Goal: Task Accomplishment & Management: Use online tool/utility

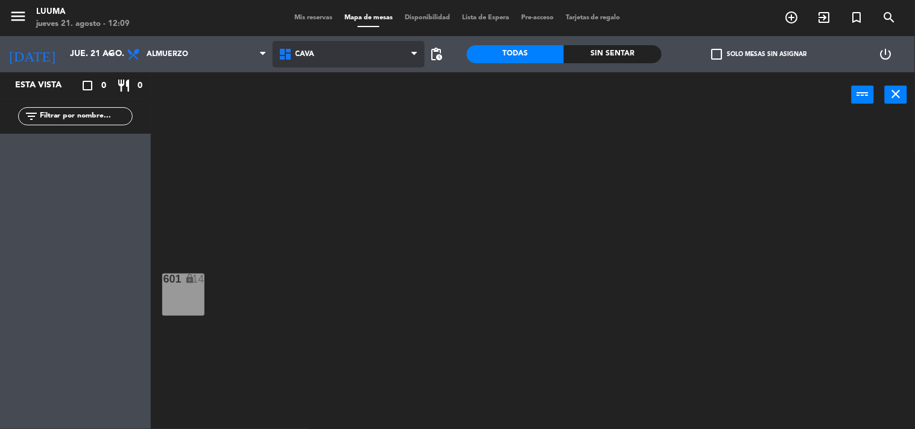
click at [334, 45] on span "Cava" at bounding box center [349, 54] width 152 height 27
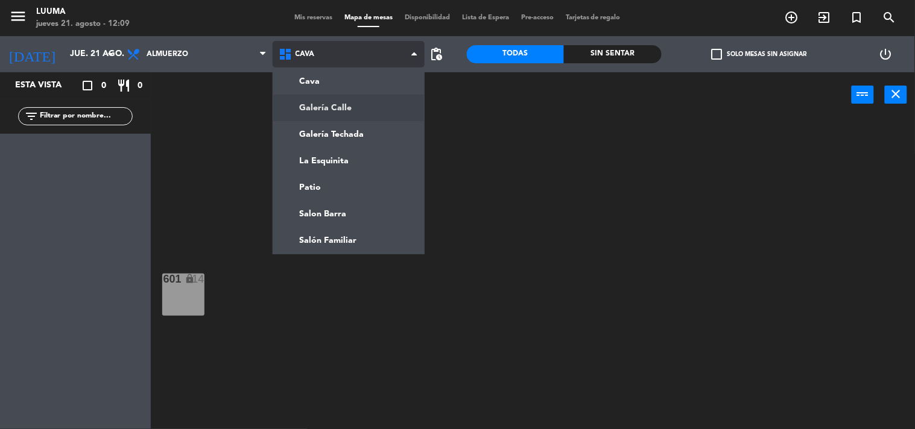
click at [334, 98] on ng-component "menu Luuma [DATE] 21. agosto - 12:09 Mis reservas Mapa de mesas Disponibilidad …" at bounding box center [457, 215] width 915 height 430
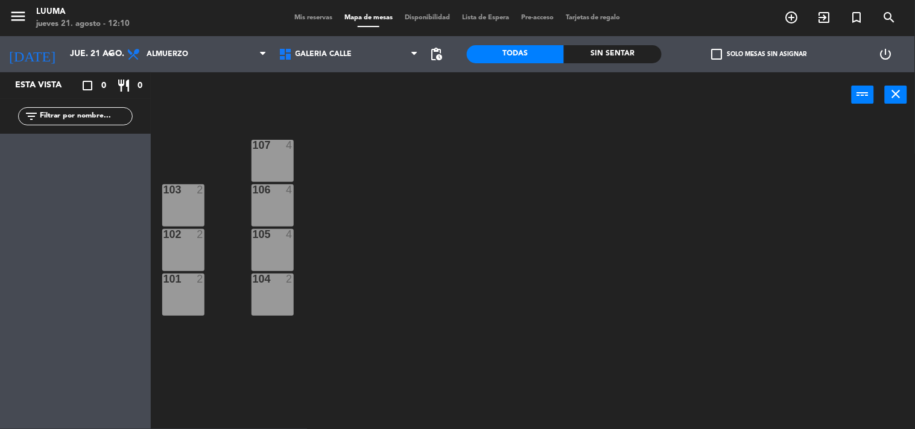
click at [202, 195] on div "2" at bounding box center [200, 190] width 7 height 11
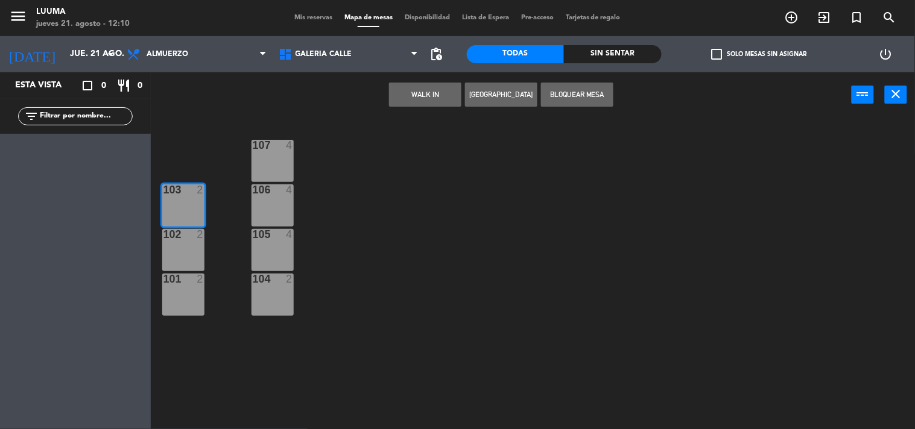
click at [188, 250] on div "102 2" at bounding box center [183, 250] width 42 height 42
click at [185, 285] on div "101 2" at bounding box center [183, 280] width 42 height 12
click at [577, 97] on button "Bloquear Mesa" at bounding box center [577, 95] width 72 height 24
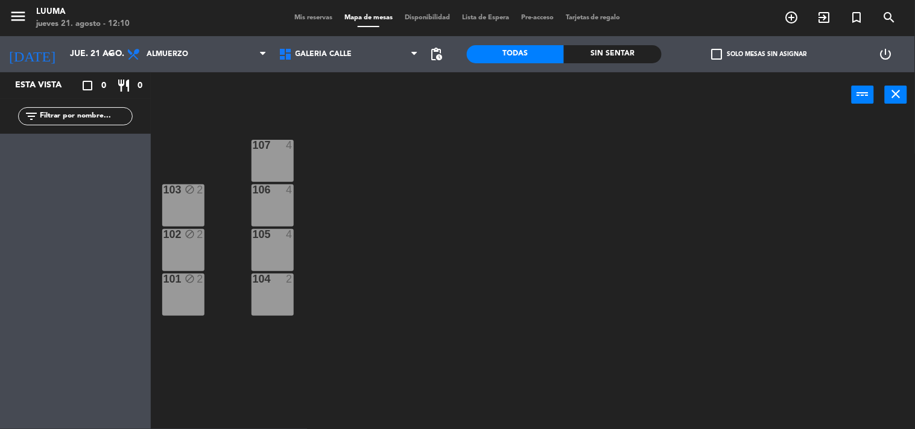
click at [269, 158] on div "107 4" at bounding box center [273, 161] width 42 height 42
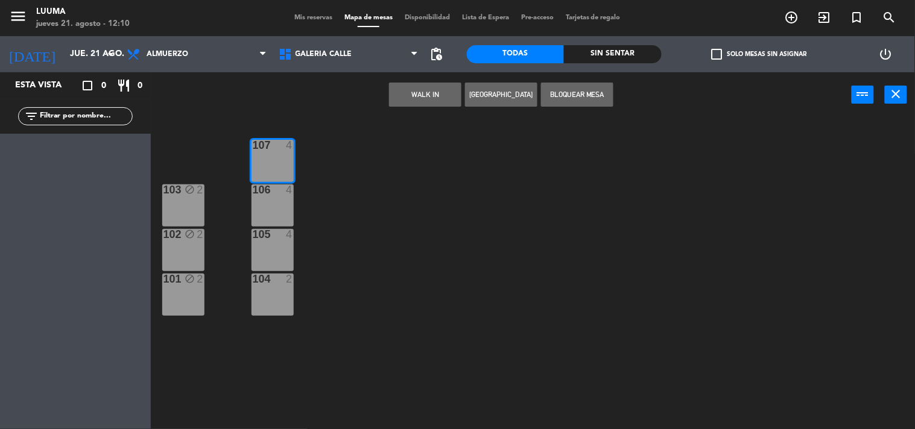
click at [264, 202] on div "106 4" at bounding box center [273, 206] width 42 height 42
click at [274, 256] on div "105 4" at bounding box center [273, 250] width 42 height 42
click at [277, 302] on div "104 2" at bounding box center [273, 295] width 42 height 42
click at [568, 100] on button "Bloquear Mesa" at bounding box center [577, 95] width 72 height 24
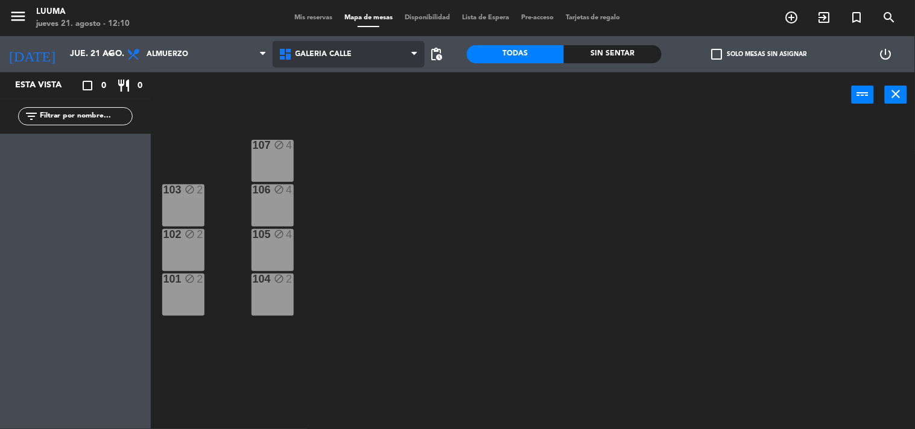
click at [336, 57] on span "Galería Calle" at bounding box center [324, 54] width 57 height 8
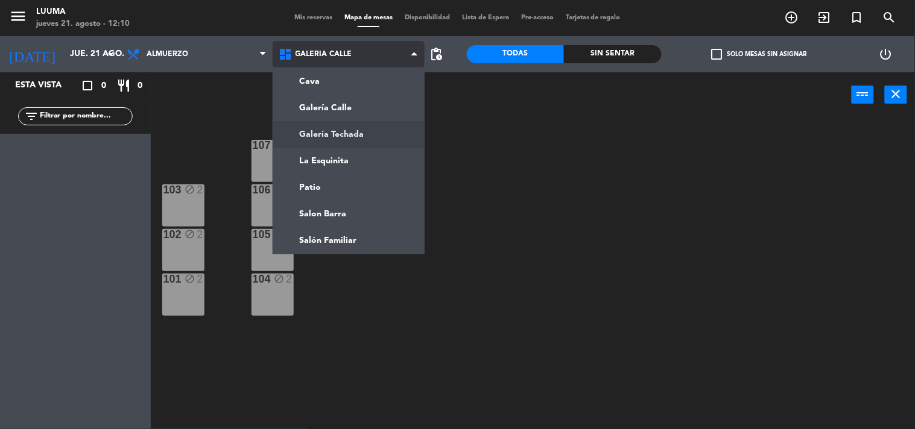
click at [351, 132] on ng-component "menu Luuma [DATE] 21. agosto - 12:10 Mis reservas Mapa de mesas Disponibilidad …" at bounding box center [457, 215] width 915 height 430
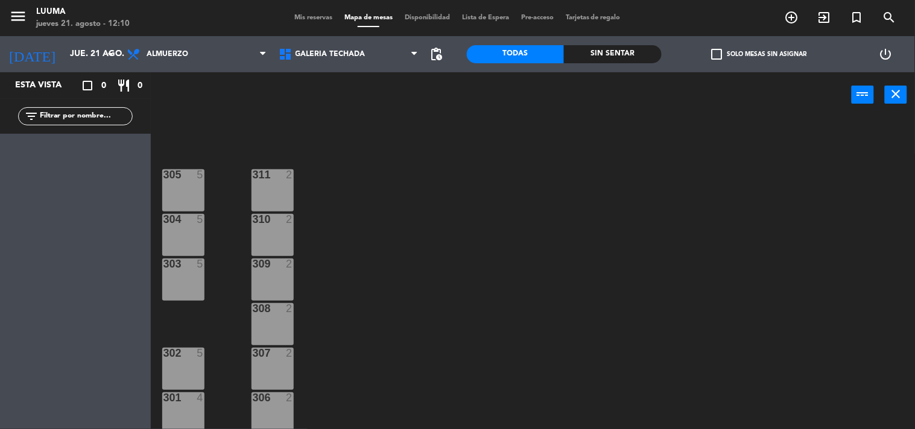
scroll to position [19, 0]
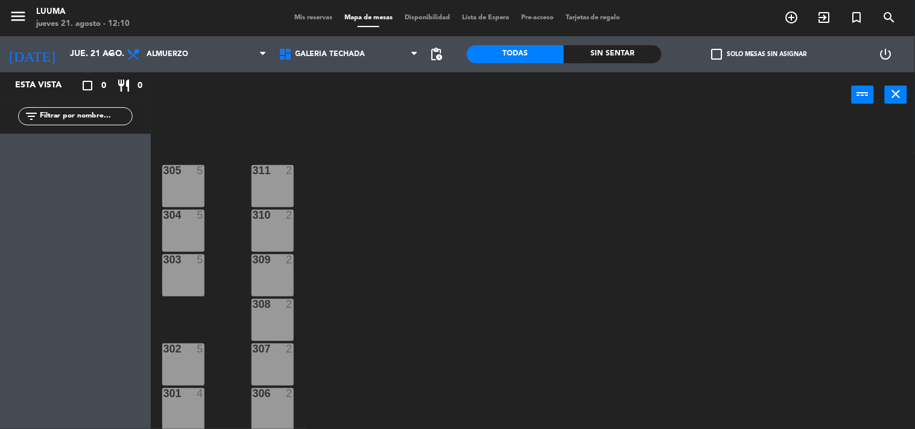
click at [183, 189] on div "305 5" at bounding box center [183, 186] width 42 height 42
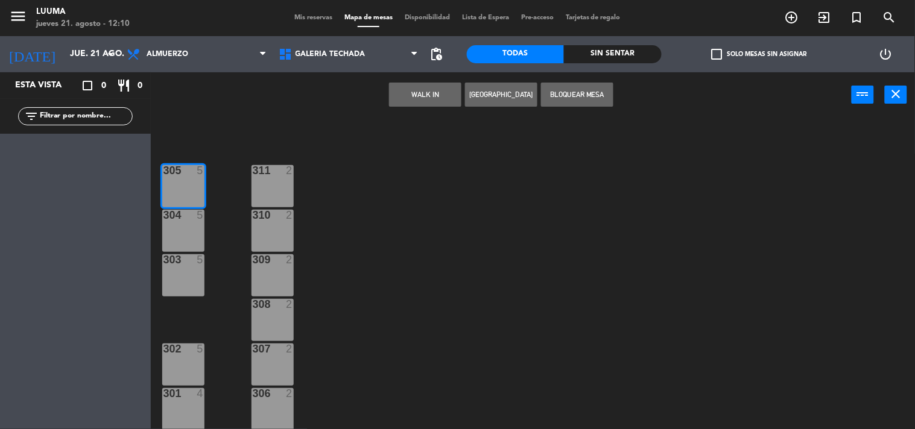
click at [182, 226] on div "304 5" at bounding box center [183, 231] width 42 height 42
click at [184, 256] on div at bounding box center [183, 260] width 20 height 11
click at [576, 92] on button "Bloquear Mesa" at bounding box center [577, 95] width 72 height 24
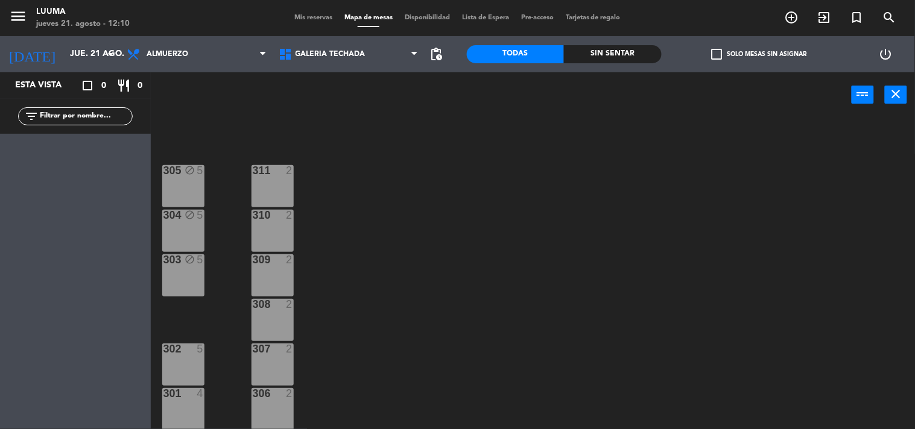
drag, startPoint x: 282, startPoint y: 230, endPoint x: 279, endPoint y: 191, distance: 38.7
click at [282, 227] on div "310 2" at bounding box center [273, 231] width 42 height 42
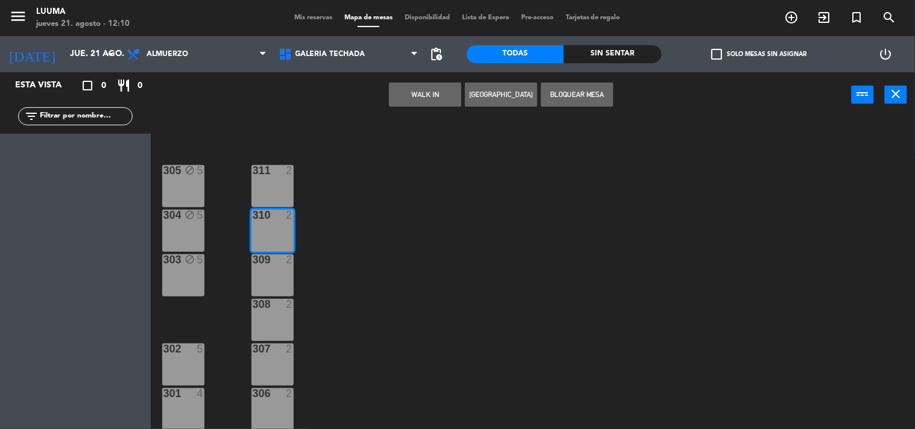
click at [280, 189] on div "311 2" at bounding box center [273, 186] width 42 height 42
click at [276, 271] on div "309 2" at bounding box center [273, 276] width 42 height 42
click at [271, 315] on div "308 2" at bounding box center [273, 320] width 42 height 42
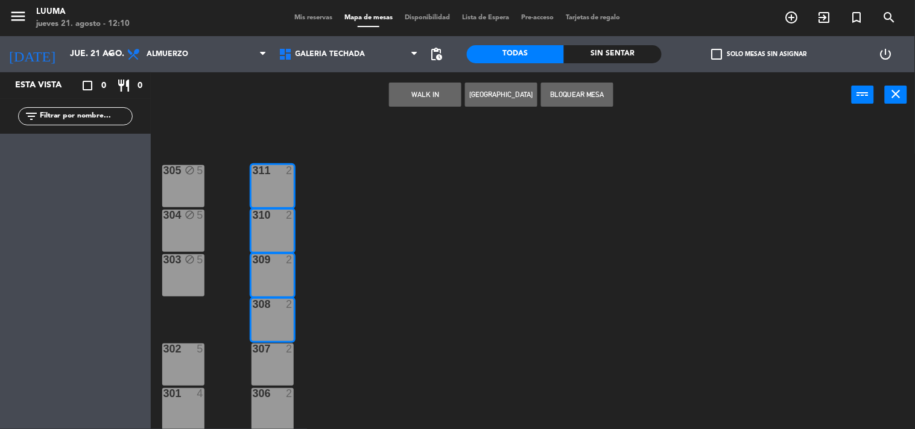
click at [253, 351] on div "307" at bounding box center [253, 349] width 1 height 11
click at [264, 396] on div at bounding box center [272, 393] width 20 height 11
click at [591, 88] on button "Bloquear Mesa" at bounding box center [577, 95] width 72 height 24
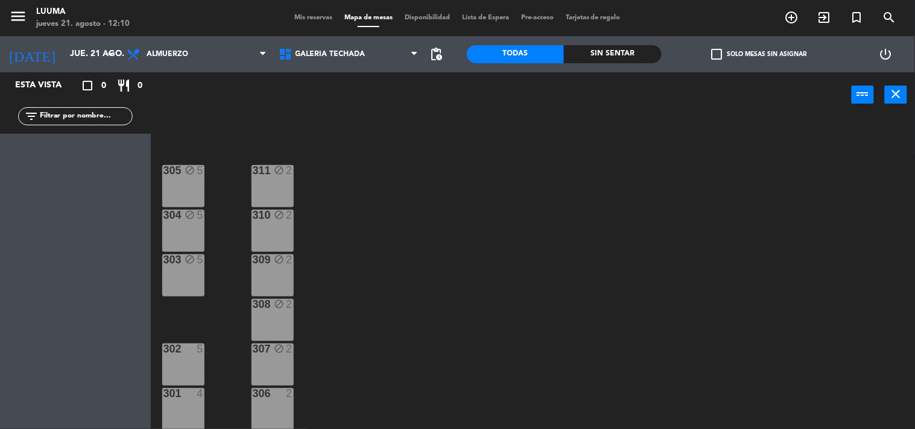
click at [282, 402] on div "306 2" at bounding box center [273, 409] width 42 height 42
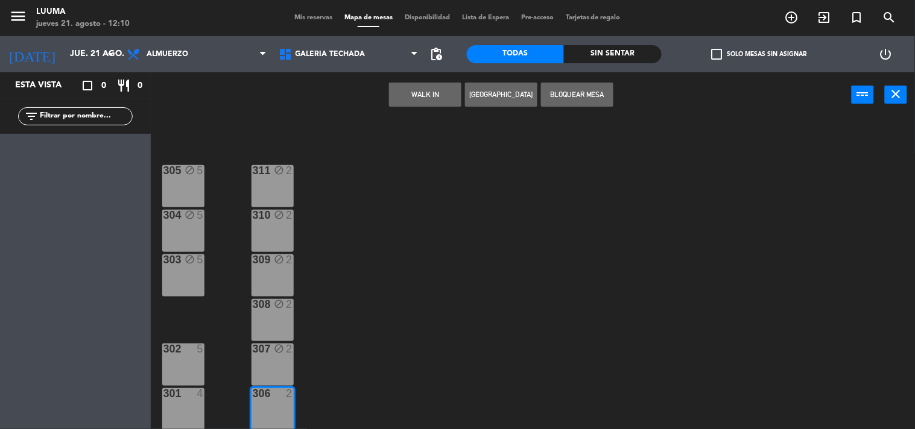
click at [554, 83] on button "Bloquear Mesa" at bounding box center [577, 95] width 72 height 24
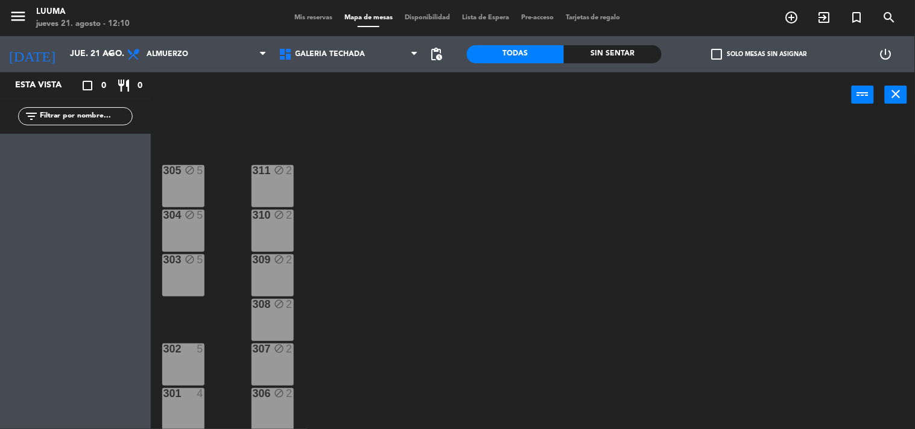
drag, startPoint x: 173, startPoint y: 357, endPoint x: 175, endPoint y: 377, distance: 20.1
click at [173, 358] on div "302 5" at bounding box center [183, 365] width 42 height 42
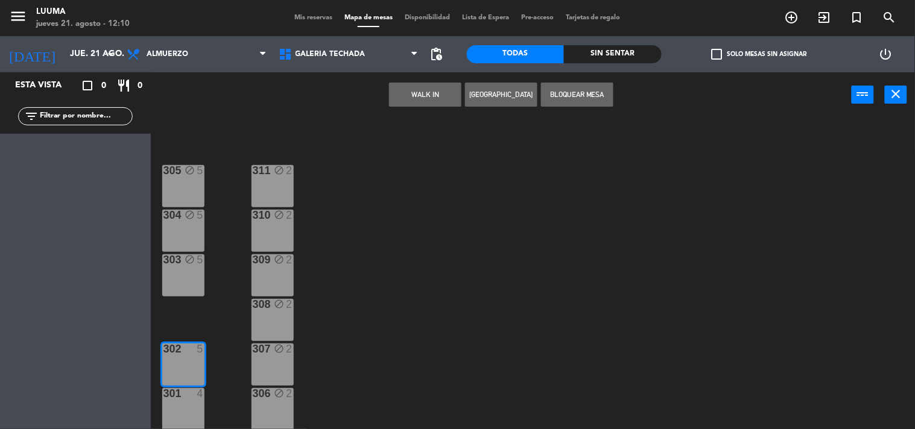
click at [177, 396] on div at bounding box center [183, 393] width 20 height 11
click at [572, 92] on button "Bloquear Mesa" at bounding box center [577, 95] width 72 height 24
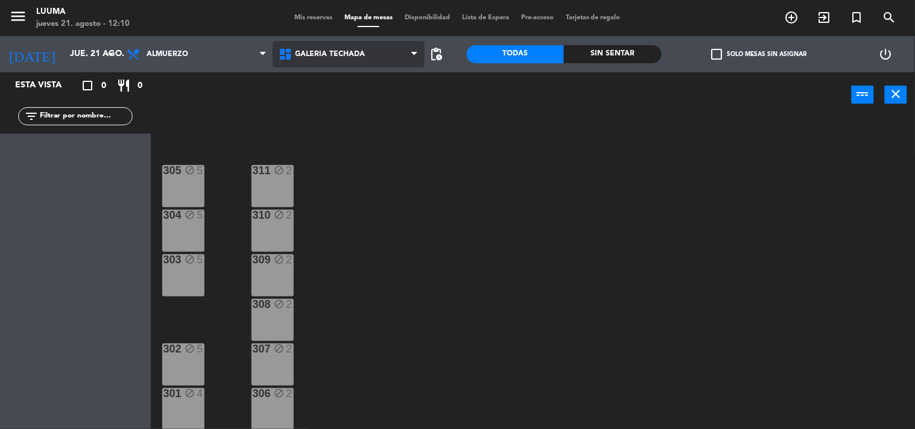
click at [308, 61] on span "Galería Techada" at bounding box center [349, 54] width 152 height 27
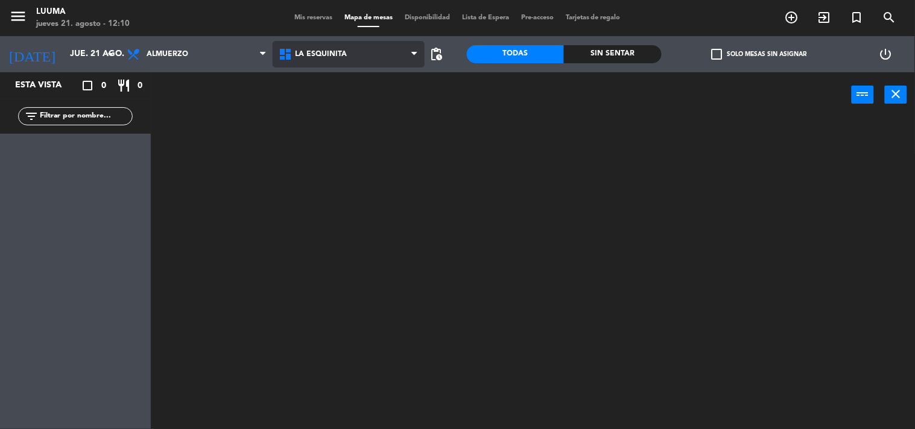
click at [322, 155] on ng-component "menu Luuma [DATE] 21. agosto - 12:10 Mis reservas Mapa de mesas Disponibilidad …" at bounding box center [457, 215] width 915 height 430
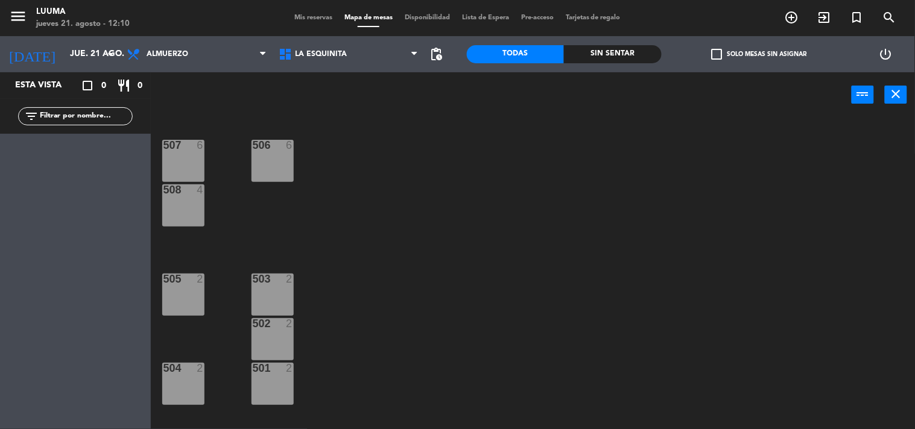
click at [188, 154] on div "507 6" at bounding box center [183, 161] width 42 height 42
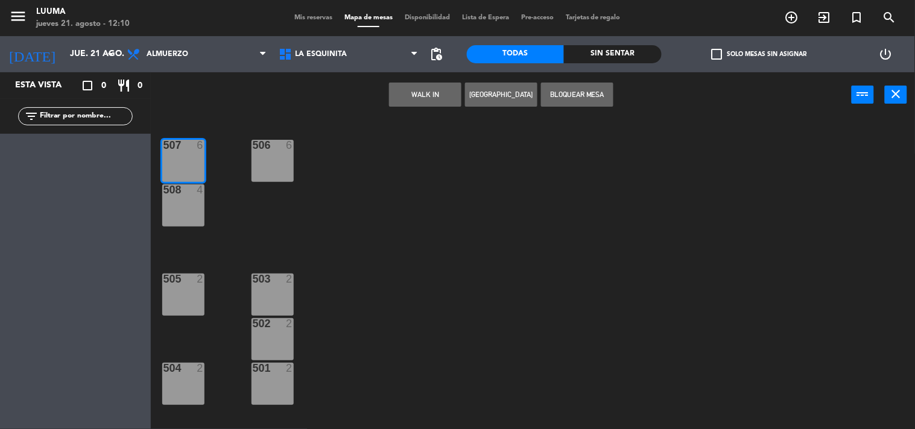
click at [193, 201] on div "508 4" at bounding box center [183, 206] width 42 height 42
click at [259, 170] on div "506 6" at bounding box center [273, 161] width 42 height 42
click at [567, 91] on button "Bloquear Mesa" at bounding box center [577, 95] width 72 height 24
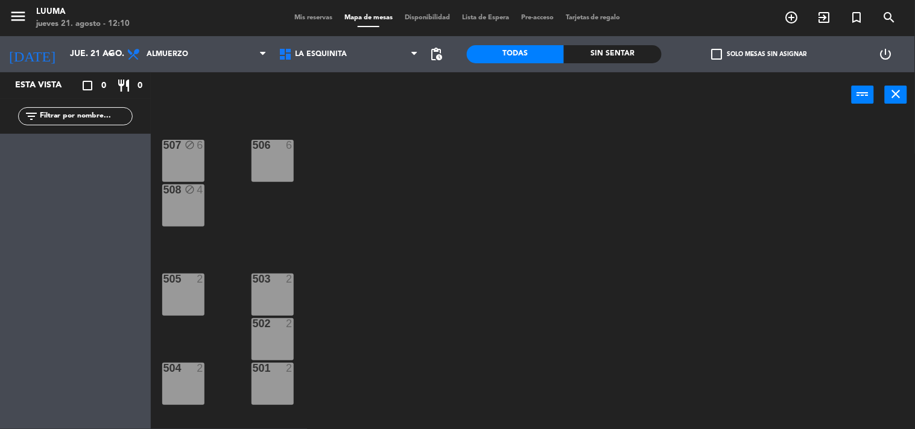
click at [261, 165] on div "506 6" at bounding box center [273, 161] width 42 height 42
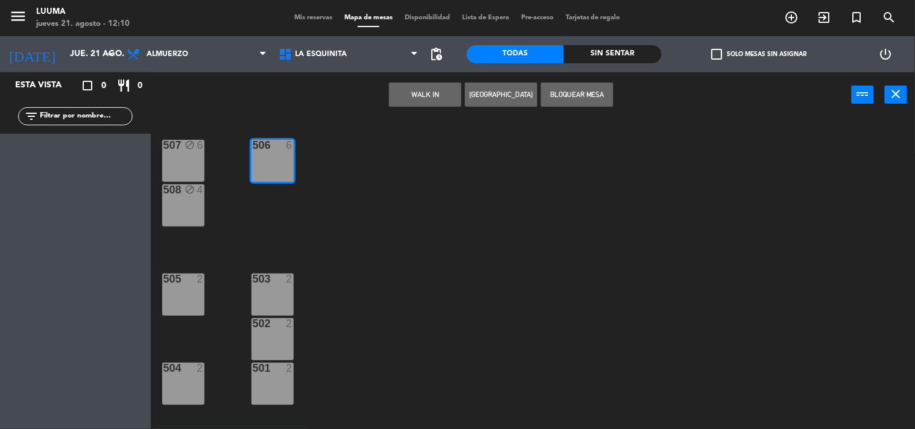
click at [568, 95] on button "Bloquear Mesa" at bounding box center [577, 95] width 72 height 24
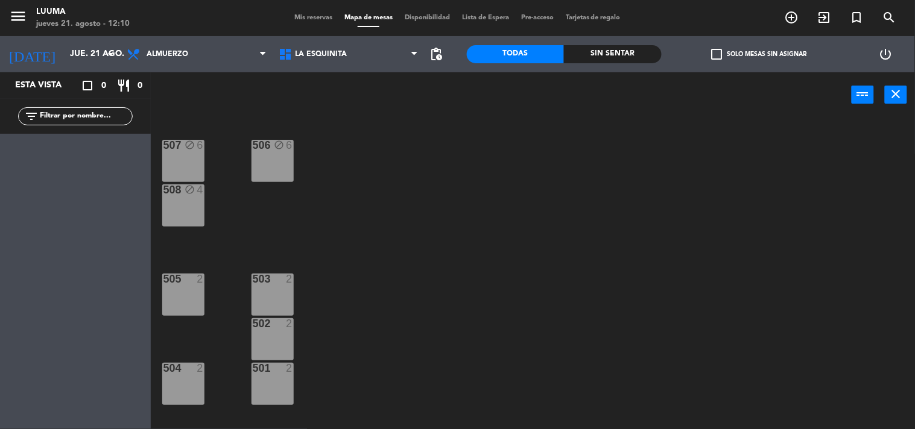
click at [268, 291] on div "503 2" at bounding box center [273, 295] width 42 height 42
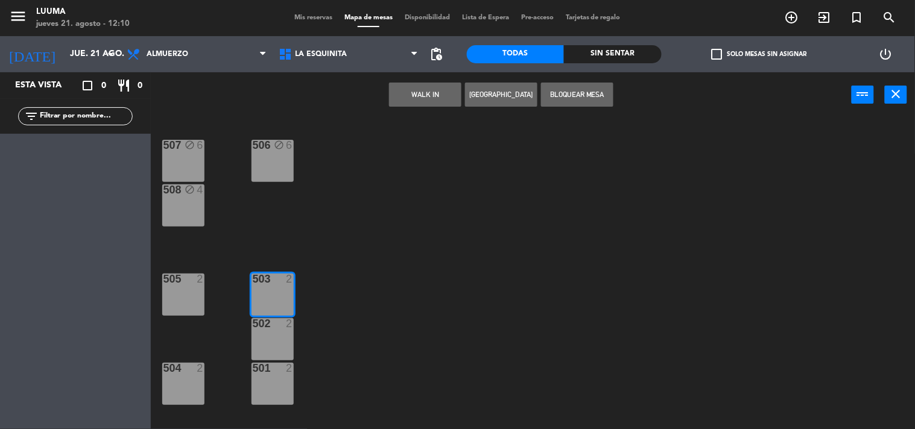
click at [273, 345] on div "502 2" at bounding box center [273, 340] width 42 height 42
drag, startPoint x: 276, startPoint y: 391, endPoint x: 357, endPoint y: 300, distance: 121.7
click at [276, 390] on div "501 2" at bounding box center [273, 384] width 42 height 42
click at [575, 92] on button "Bloquear Mesa" at bounding box center [577, 95] width 72 height 24
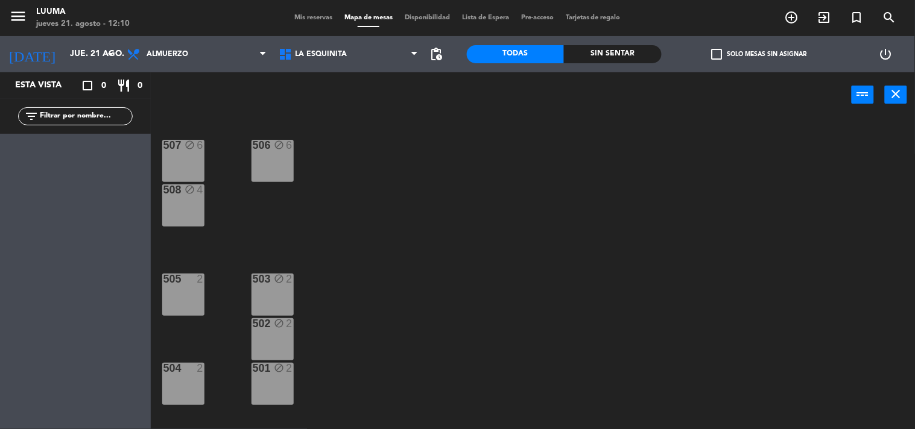
click at [178, 290] on div "505 2" at bounding box center [183, 295] width 42 height 42
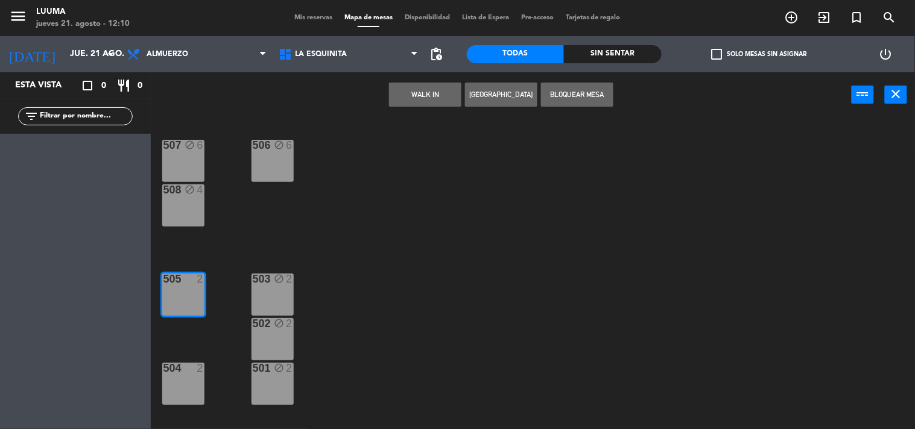
click at [182, 378] on div "504 2" at bounding box center [183, 384] width 42 height 42
click at [577, 101] on button "Bloquear Mesa" at bounding box center [577, 95] width 72 height 24
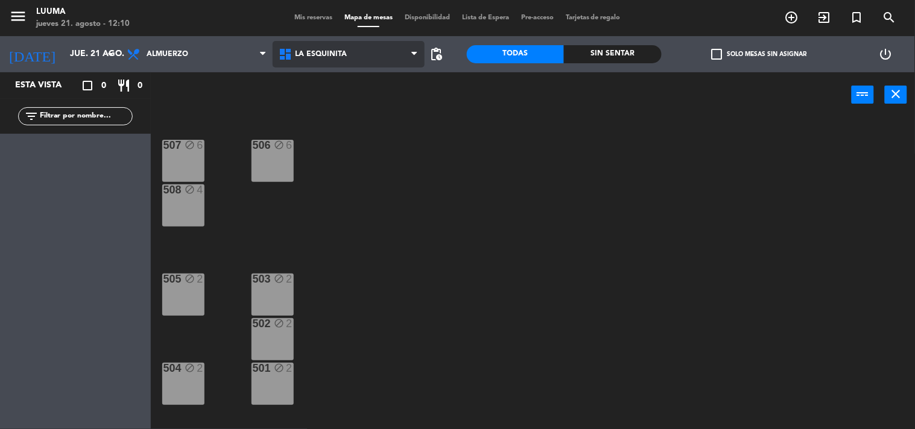
click at [318, 51] on span "La Esquinita" at bounding box center [322, 54] width 52 height 8
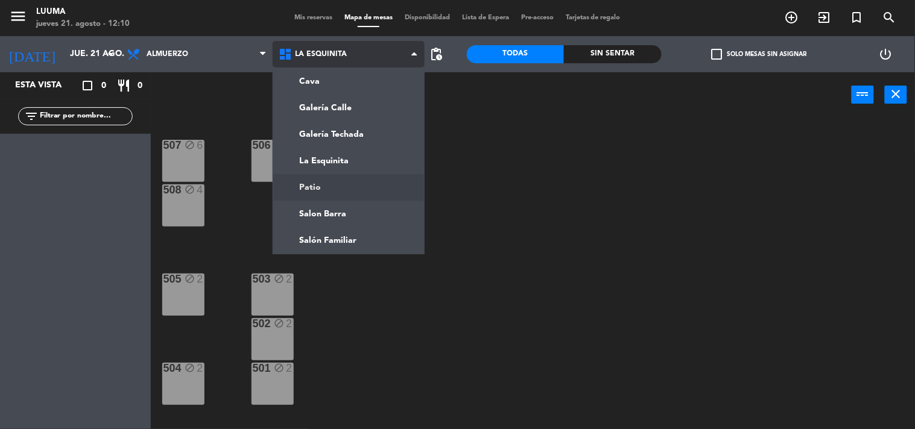
click at [324, 179] on ng-component "menu Luuma [DATE] 21. agosto - 12:10 Mis reservas Mapa de mesas Disponibilidad …" at bounding box center [457, 215] width 915 height 430
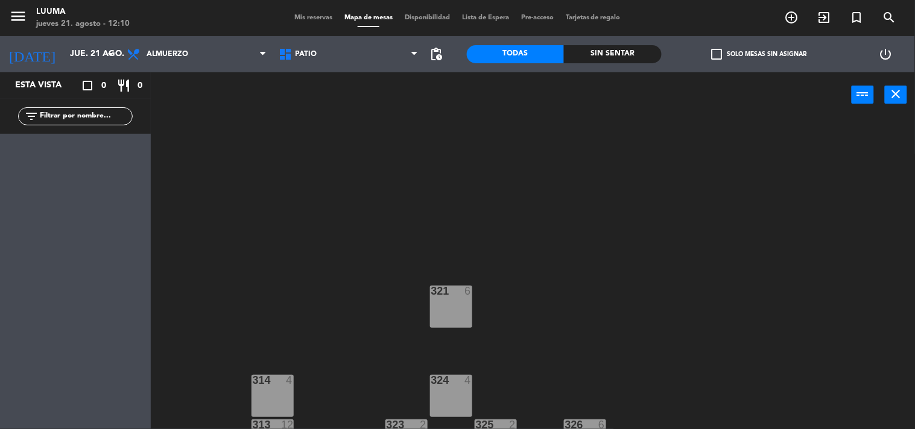
scroll to position [64, 0]
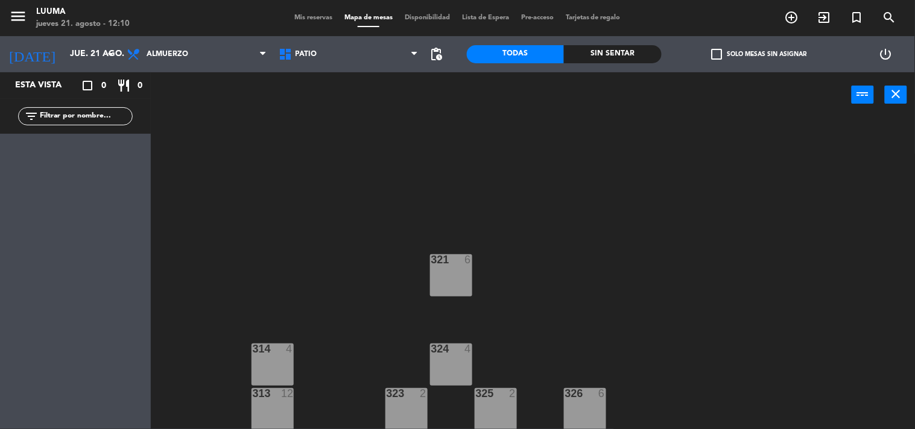
drag, startPoint x: 277, startPoint y: 365, endPoint x: 275, endPoint y: 395, distance: 29.7
click at [276, 364] on div "314 4" at bounding box center [273, 365] width 42 height 42
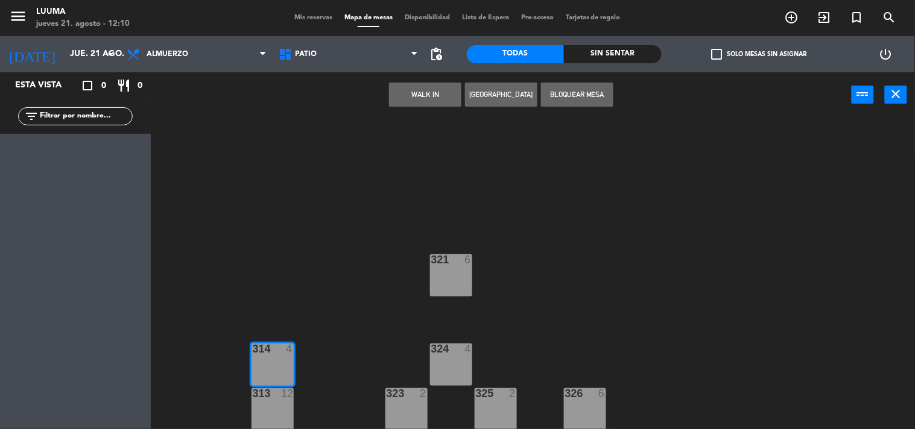
click at [275, 398] on div at bounding box center [272, 393] width 20 height 11
click at [584, 98] on button "Bloquear Mesa" at bounding box center [577, 95] width 72 height 24
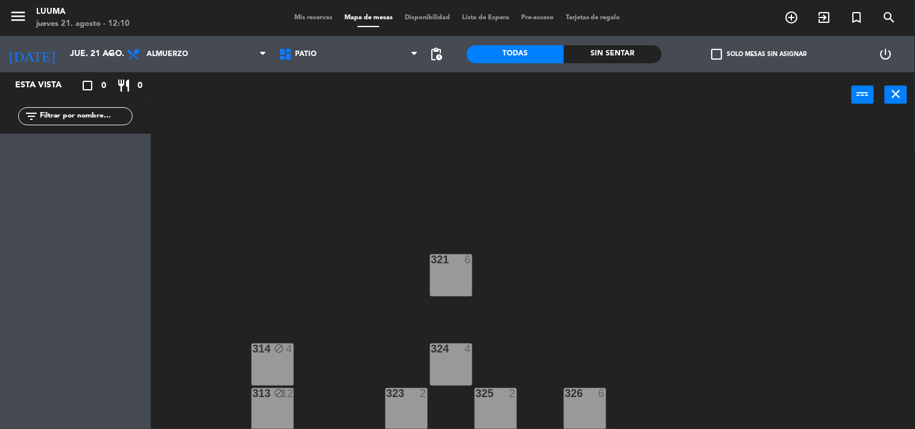
click at [445, 361] on div "324 4" at bounding box center [451, 365] width 42 height 42
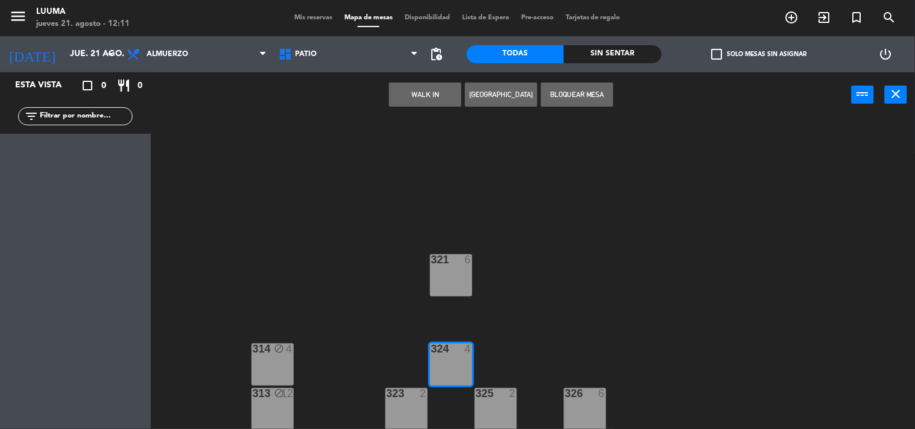
click at [453, 270] on div "321 6" at bounding box center [451, 276] width 42 height 42
click at [563, 97] on button "Bloquear Mesa" at bounding box center [577, 95] width 72 height 24
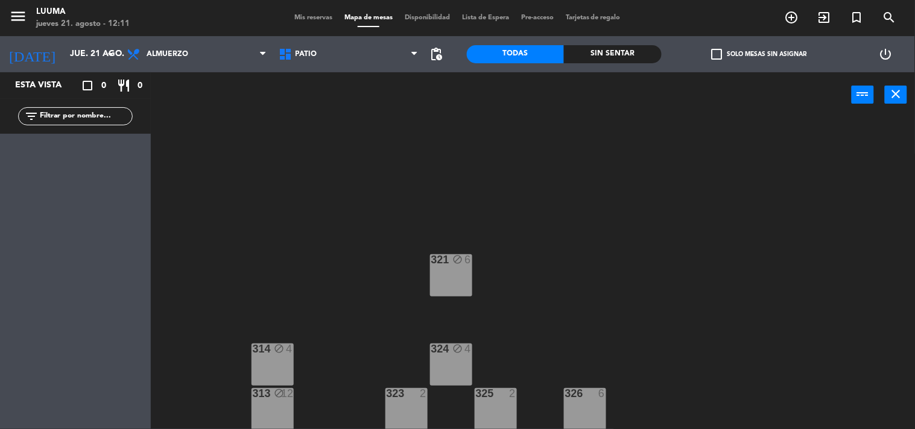
click at [420, 391] on div "2" at bounding box center [423, 393] width 7 height 11
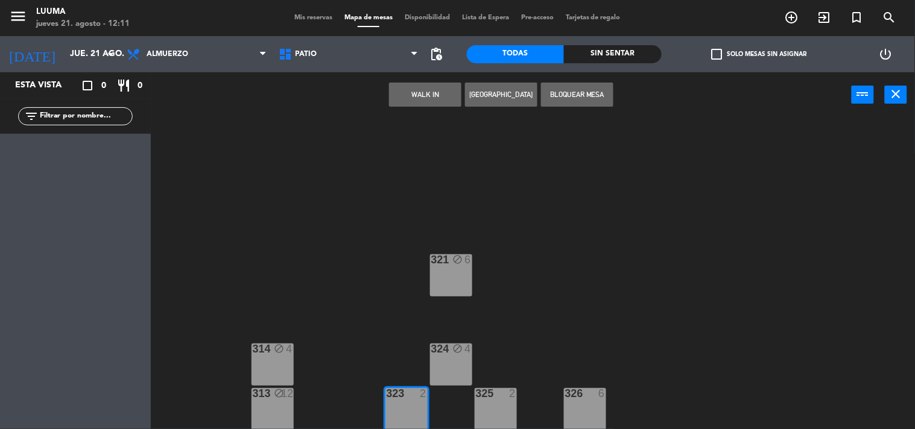
click at [510, 392] on div "2" at bounding box center [512, 393] width 7 height 11
click at [566, 396] on div "326" at bounding box center [565, 393] width 1 height 11
click at [574, 98] on button "Bloquear Mesa" at bounding box center [577, 95] width 72 height 24
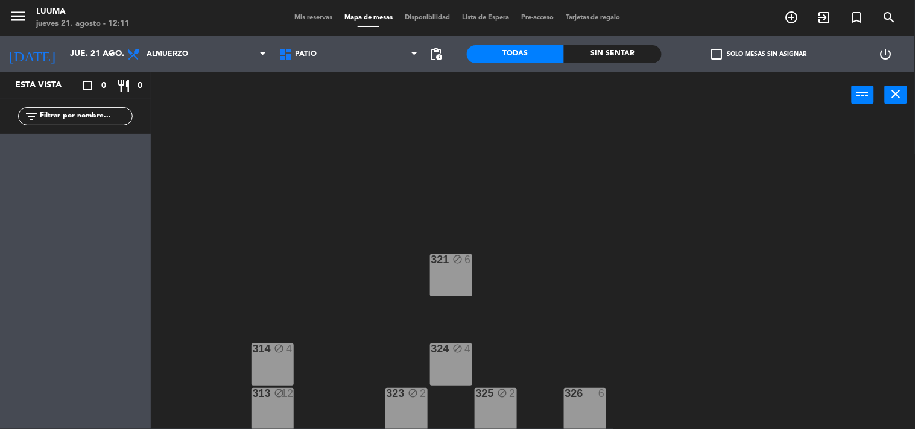
click at [588, 410] on div "326 6" at bounding box center [585, 409] width 42 height 42
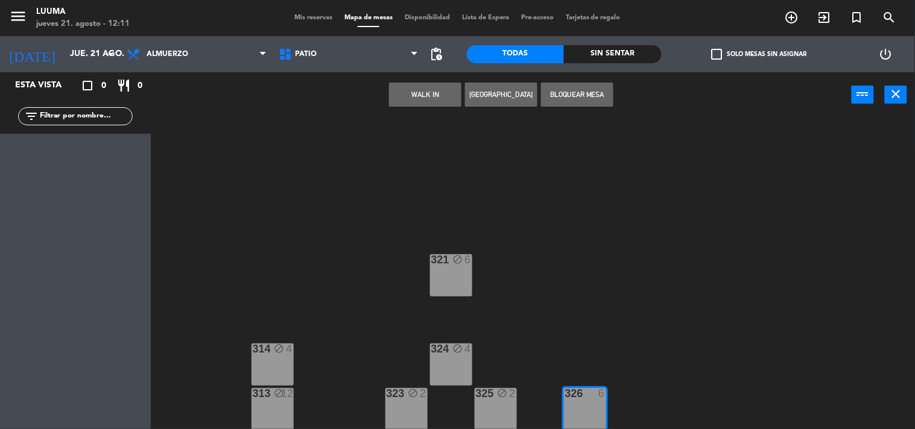
click at [575, 86] on button "Bloquear Mesa" at bounding box center [577, 95] width 72 height 24
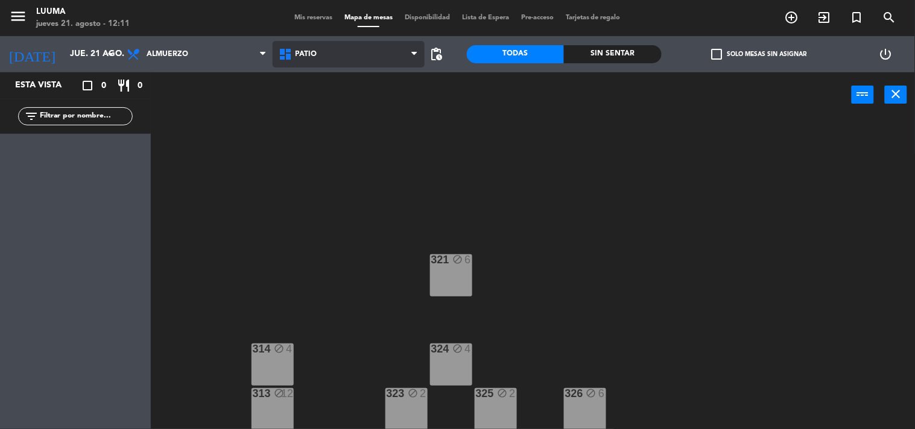
click at [330, 46] on span "Patio" at bounding box center [349, 54] width 152 height 27
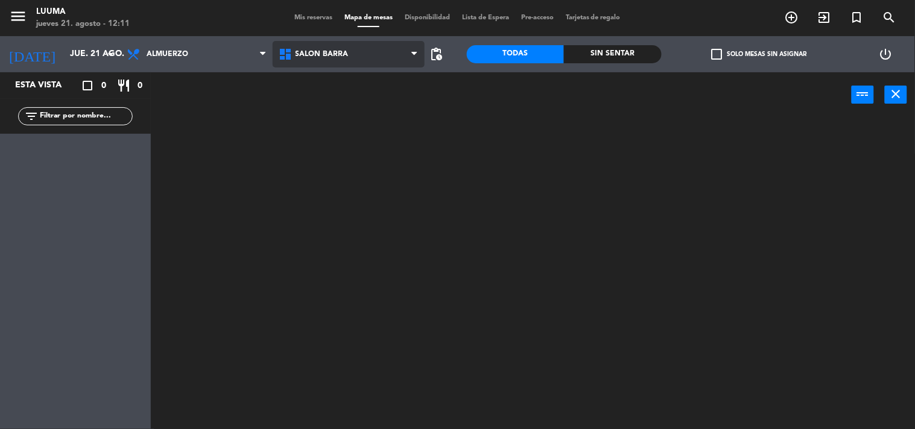
click at [340, 211] on ng-component "menu Luuma [DATE] 21. agosto - 12:11 Mis reservas Mapa de mesas Disponibilidad …" at bounding box center [457, 215] width 915 height 430
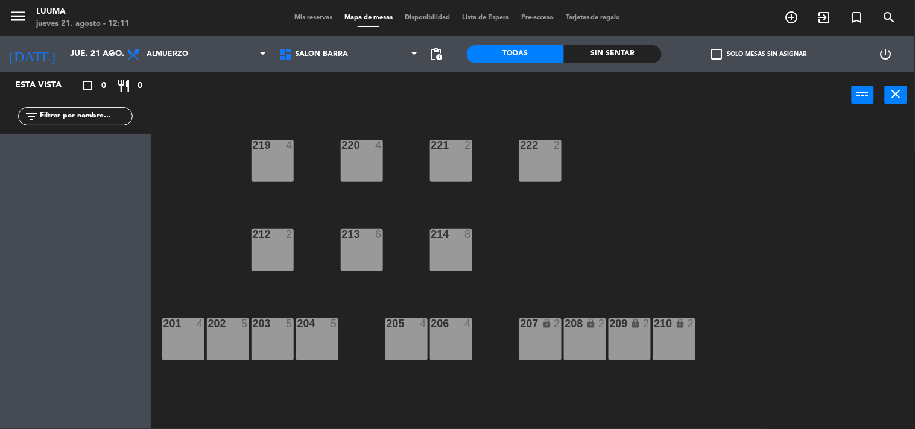
click at [277, 168] on div "219 4" at bounding box center [273, 161] width 42 height 42
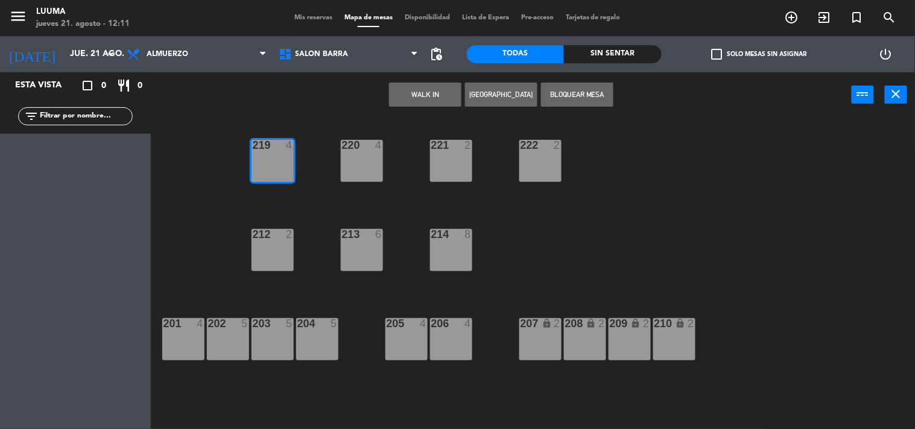
drag, startPoint x: 374, startPoint y: 165, endPoint x: 385, endPoint y: 165, distance: 10.9
click at [375, 165] on div "220 4" at bounding box center [362, 161] width 42 height 42
click at [449, 163] on div "221 2" at bounding box center [451, 161] width 42 height 42
click at [567, 94] on button "Bloquear Mesa" at bounding box center [577, 95] width 72 height 24
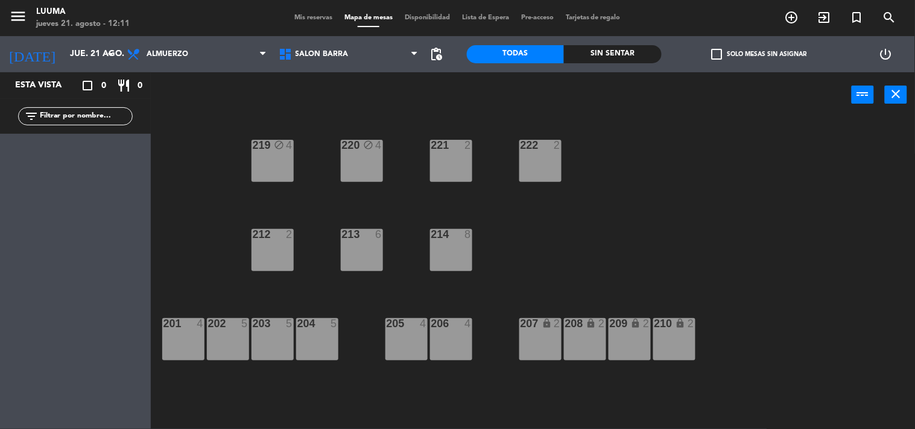
click at [444, 160] on div "221 2" at bounding box center [451, 161] width 42 height 42
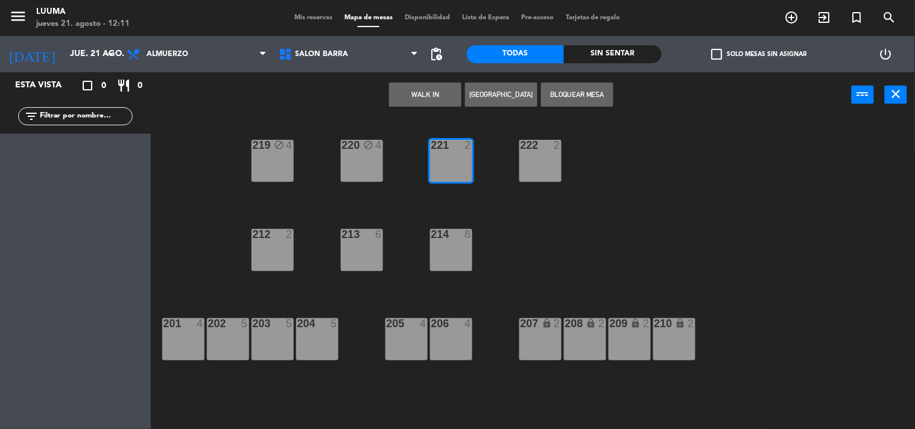
click at [525, 162] on div "222 2" at bounding box center [540, 161] width 42 height 42
click at [580, 98] on button "Bloquear Mesa" at bounding box center [577, 95] width 72 height 24
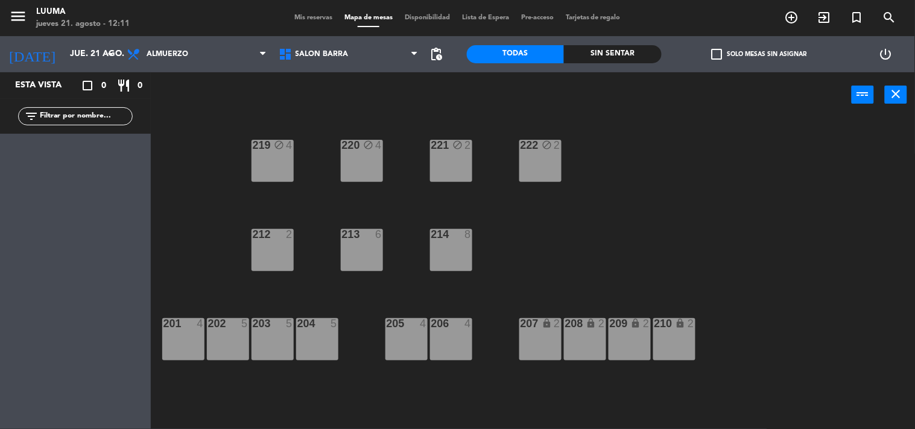
click at [275, 246] on div "212 2" at bounding box center [273, 250] width 42 height 42
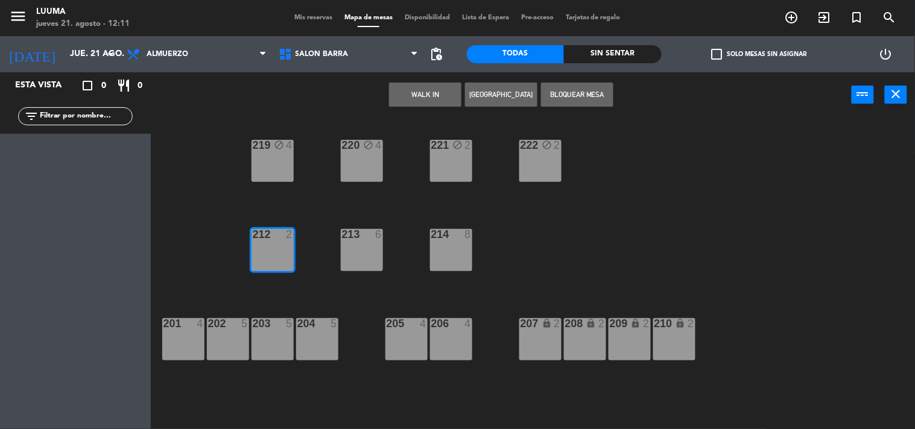
click at [359, 250] on div "213 6" at bounding box center [362, 250] width 42 height 42
click at [446, 246] on div "214 8" at bounding box center [451, 250] width 42 height 42
click at [559, 89] on button "Bloquear Mesa" at bounding box center [577, 95] width 72 height 24
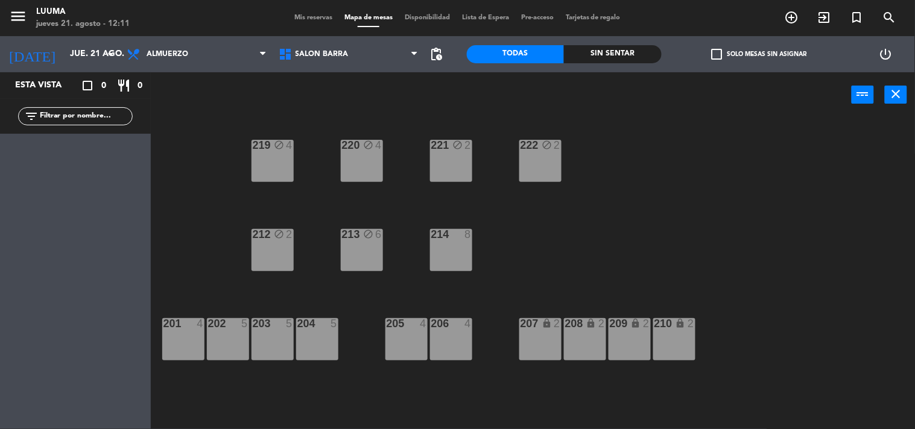
click at [435, 256] on div "214 8" at bounding box center [451, 250] width 42 height 42
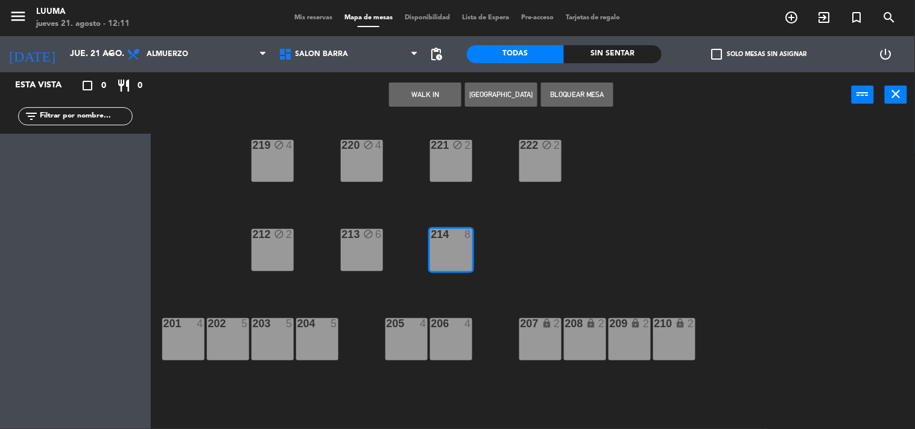
click at [589, 93] on button "Bloquear Mesa" at bounding box center [577, 95] width 72 height 24
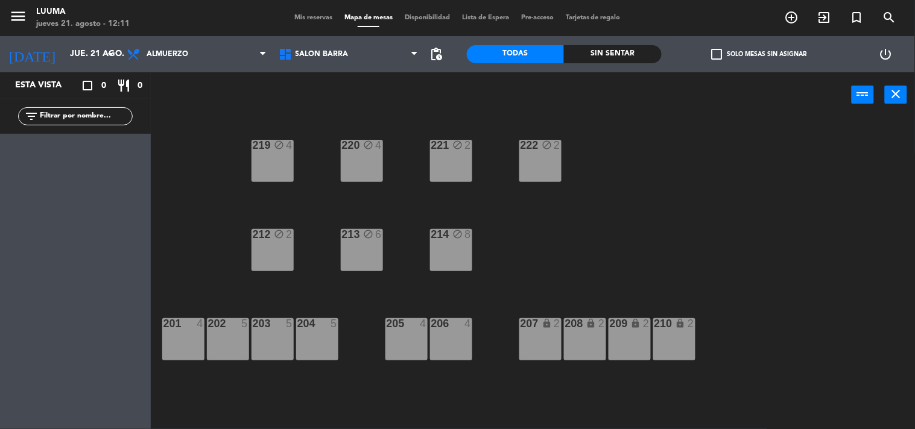
drag, startPoint x: 188, startPoint y: 341, endPoint x: 233, endPoint y: 340, distance: 45.9
click at [188, 340] on div "201 4" at bounding box center [183, 340] width 42 height 42
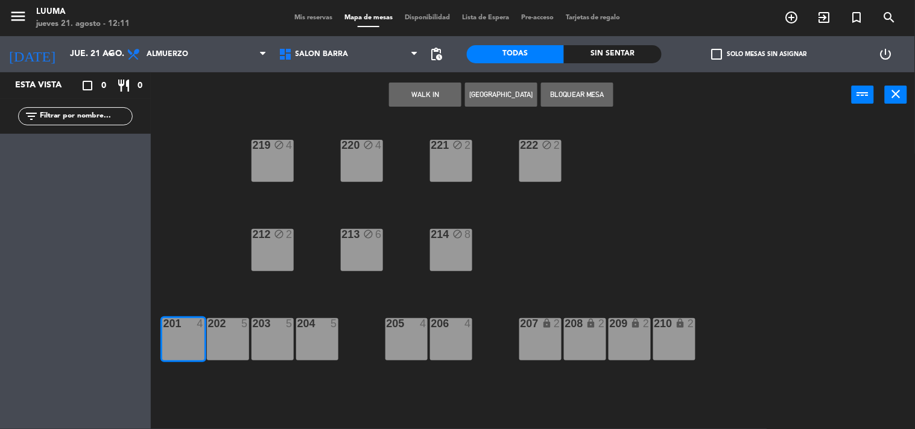
click at [234, 340] on div "202 5" at bounding box center [228, 340] width 42 height 42
click at [271, 341] on div "203 5" at bounding box center [273, 340] width 42 height 42
click at [308, 340] on div "204 5" at bounding box center [317, 340] width 42 height 42
click at [580, 92] on button "Bloquear Mesa" at bounding box center [577, 95] width 72 height 24
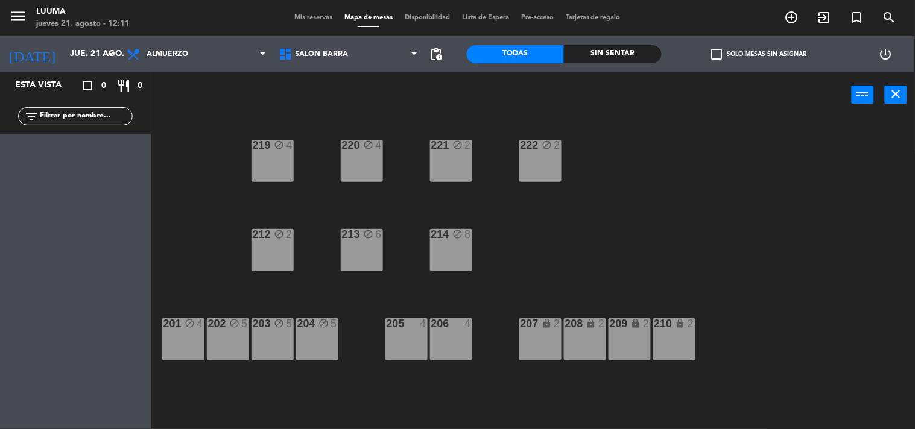
click at [408, 330] on div "205 4" at bounding box center [406, 340] width 42 height 42
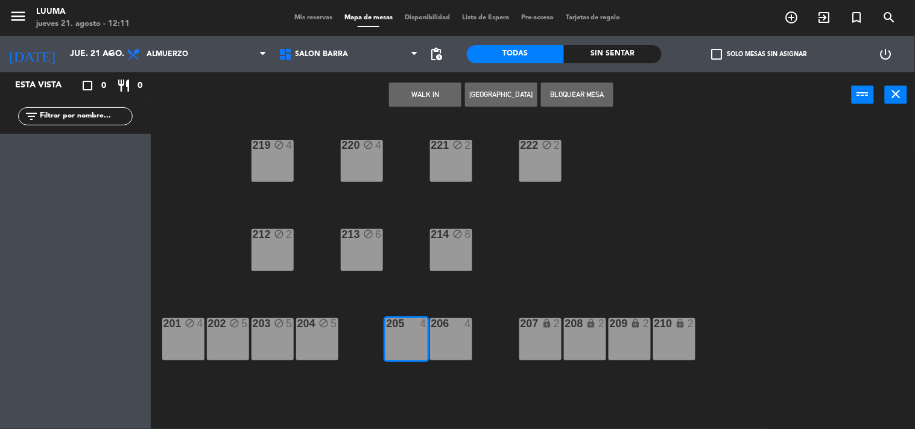
click at [461, 344] on div "206 4" at bounding box center [451, 340] width 42 height 42
click at [579, 84] on button "Bloquear Mesa" at bounding box center [577, 95] width 72 height 24
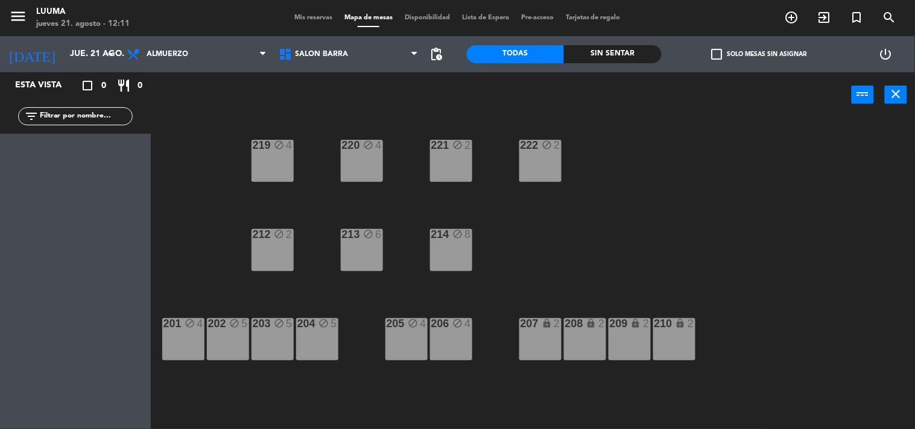
click at [299, 38] on div "Cava Galería Calle Galería Techada La Esquinita Patio Salon Barra [GEOGRAPHIC_D…" at bounding box center [349, 54] width 152 height 36
click at [310, 56] on span "Salon Barra" at bounding box center [322, 54] width 53 height 8
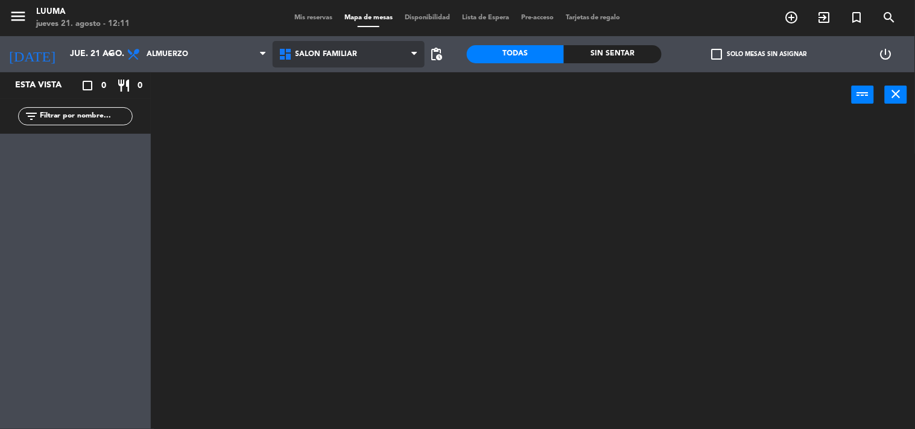
click at [317, 230] on ng-component "menu Luuma [DATE] 21. agosto - 12:11 Mis reservas Mapa de mesas Disponibilidad …" at bounding box center [457, 215] width 915 height 430
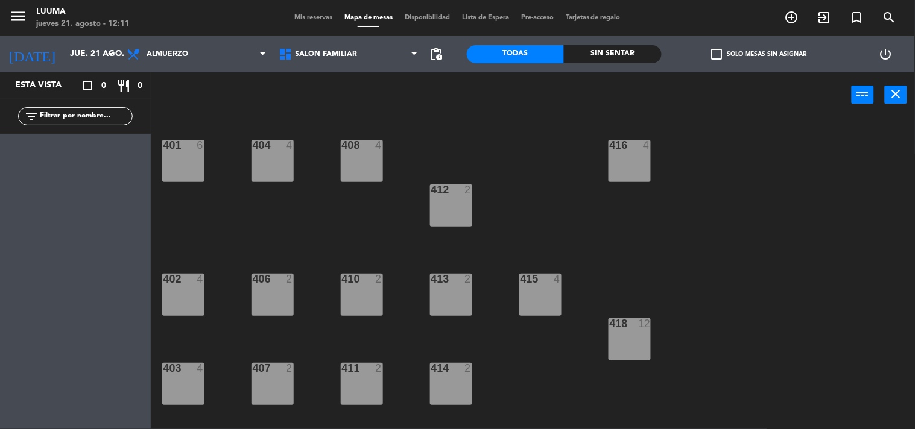
click at [180, 153] on div "401 6" at bounding box center [183, 161] width 42 height 42
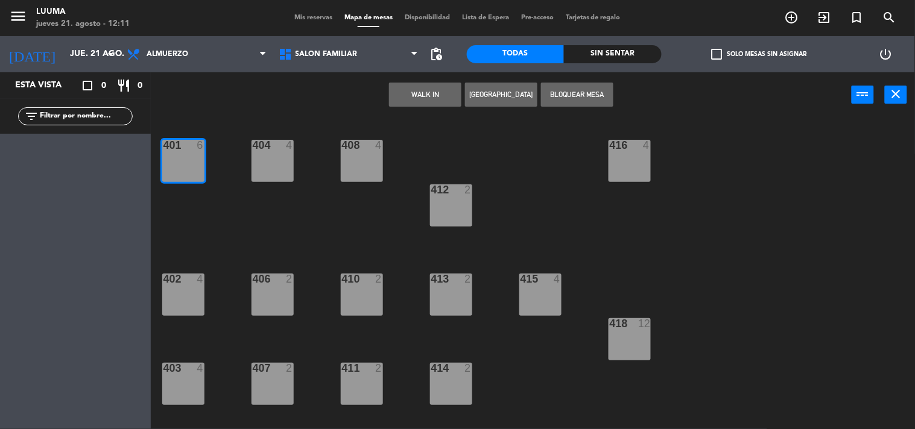
click at [268, 153] on div "404 4" at bounding box center [273, 161] width 42 height 42
click at [353, 157] on div "408 4" at bounding box center [362, 161] width 42 height 42
click at [562, 89] on button "Bloquear Mesa" at bounding box center [577, 95] width 72 height 24
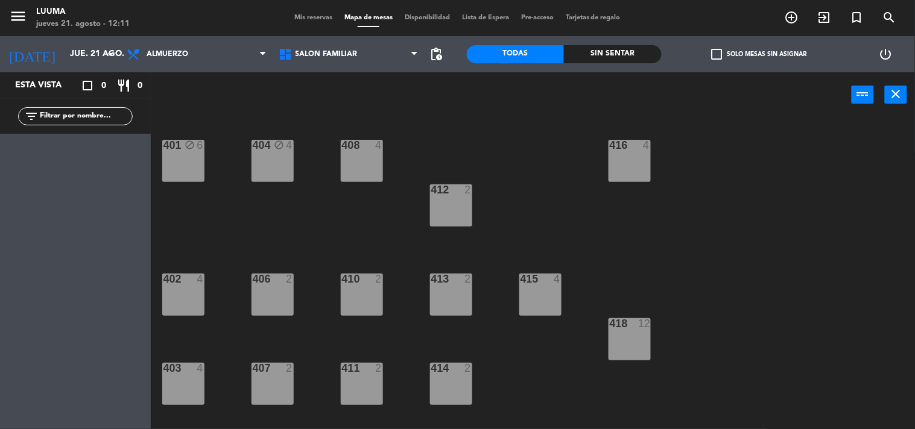
click at [355, 156] on div "408 4" at bounding box center [362, 161] width 42 height 42
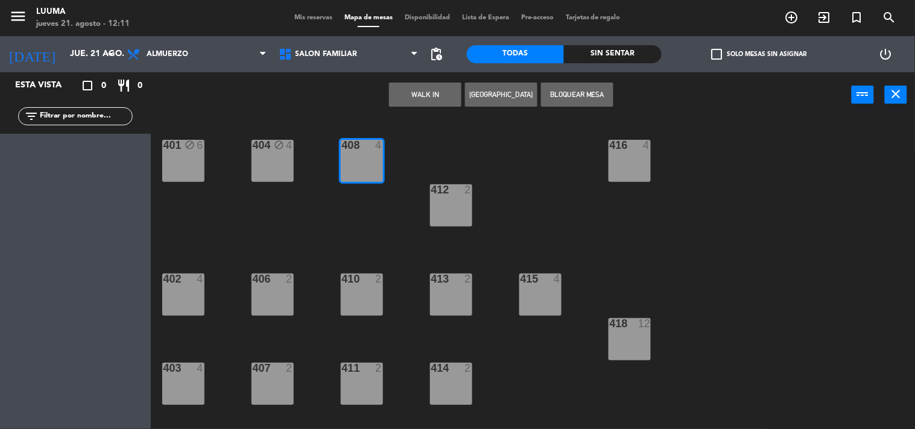
click at [441, 202] on div "412 2" at bounding box center [451, 206] width 42 height 42
click at [593, 88] on button "Bloquear Mesa" at bounding box center [577, 95] width 72 height 24
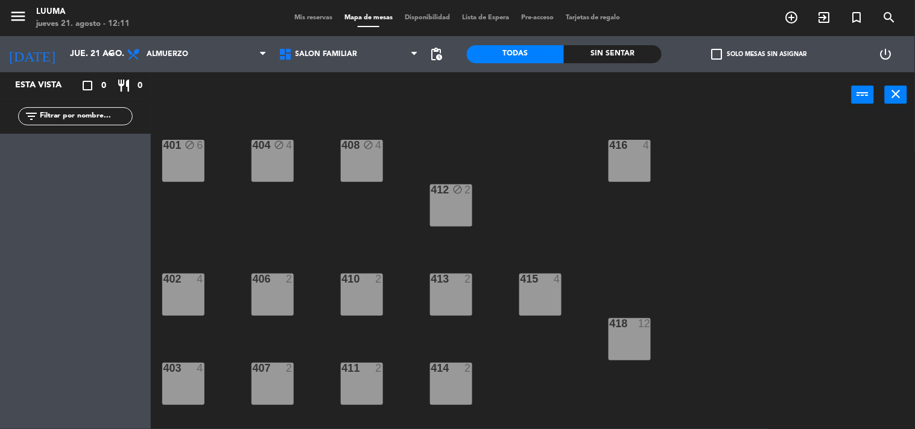
click at [629, 170] on div "416 4" at bounding box center [630, 161] width 42 height 42
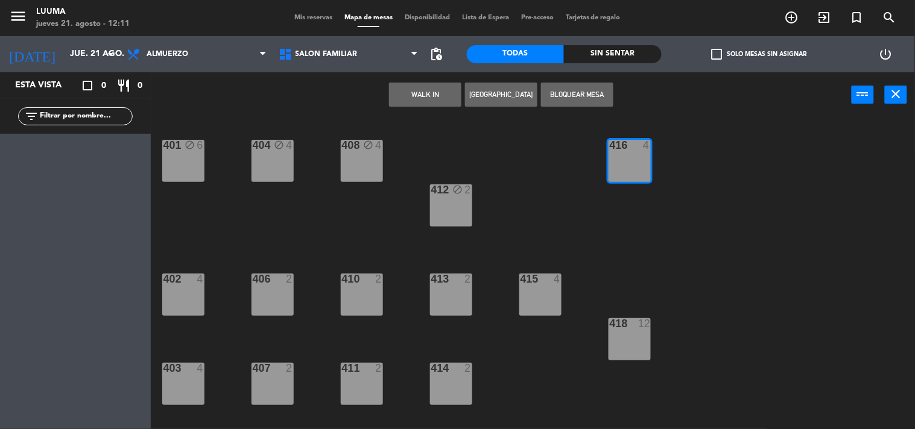
click at [622, 329] on div "418 12" at bounding box center [630, 325] width 42 height 12
click at [582, 98] on button "Bloquear Mesa" at bounding box center [577, 95] width 72 height 24
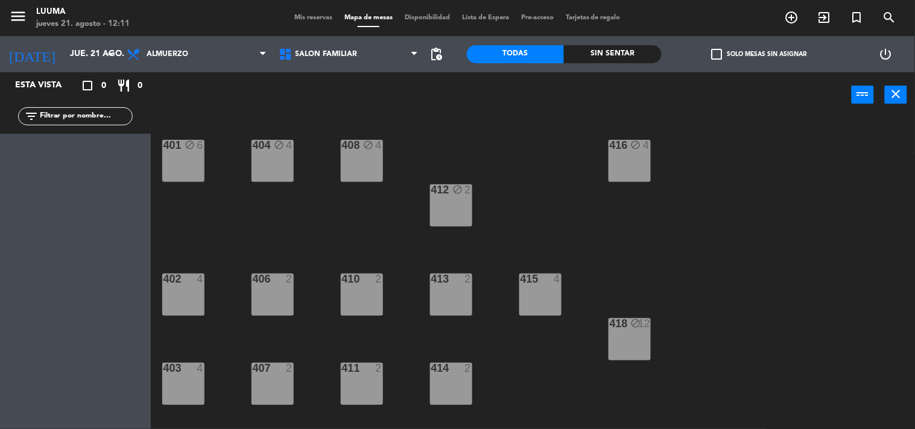
click at [533, 296] on div "415 4" at bounding box center [540, 295] width 42 height 42
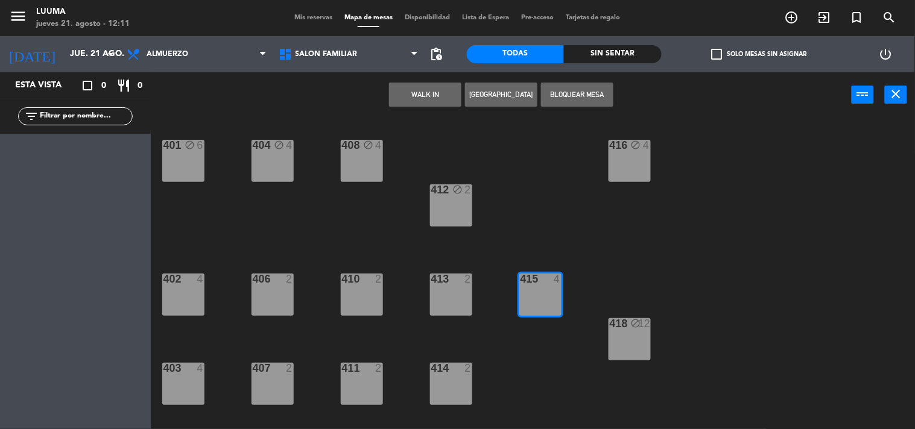
click at [477, 294] on div "401 block 6 404 block 4 408 block 4 416 block 4 412 block 2 402 4 406 2 410 2 4…" at bounding box center [537, 274] width 755 height 312
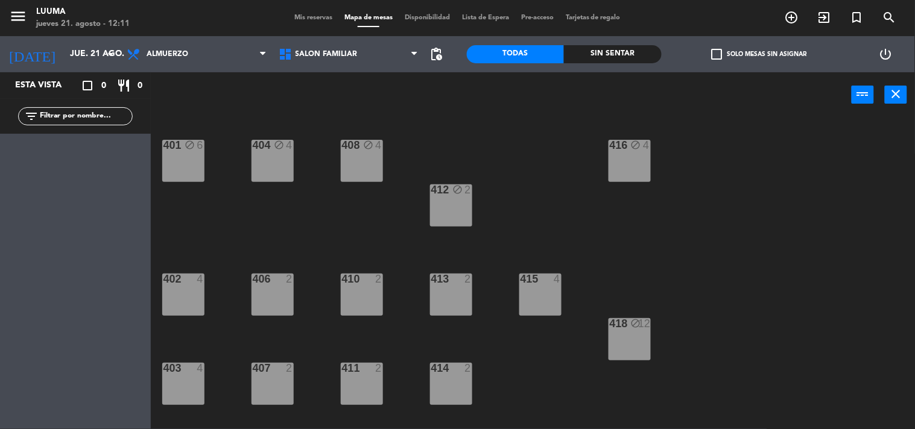
click at [456, 293] on div "413 2" at bounding box center [451, 295] width 42 height 42
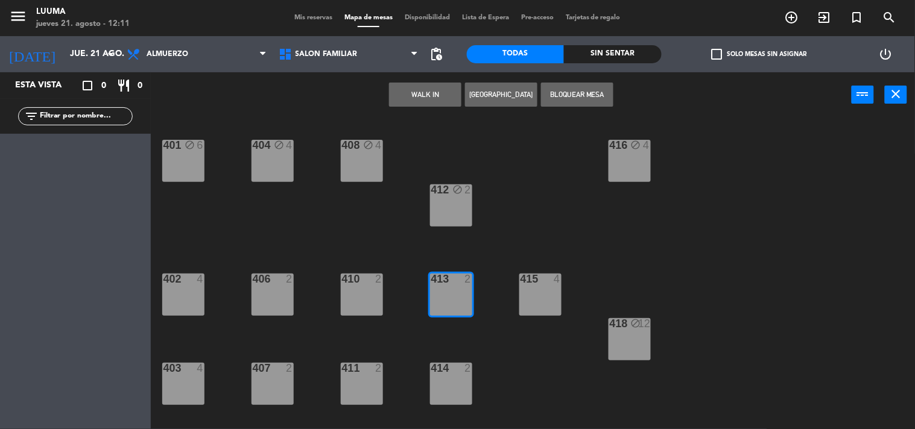
click at [550, 288] on div "415 4" at bounding box center [540, 295] width 42 height 42
click at [375, 293] on div "410 2" at bounding box center [362, 295] width 42 height 42
click at [604, 83] on button "Bloquear Mesa" at bounding box center [577, 95] width 72 height 24
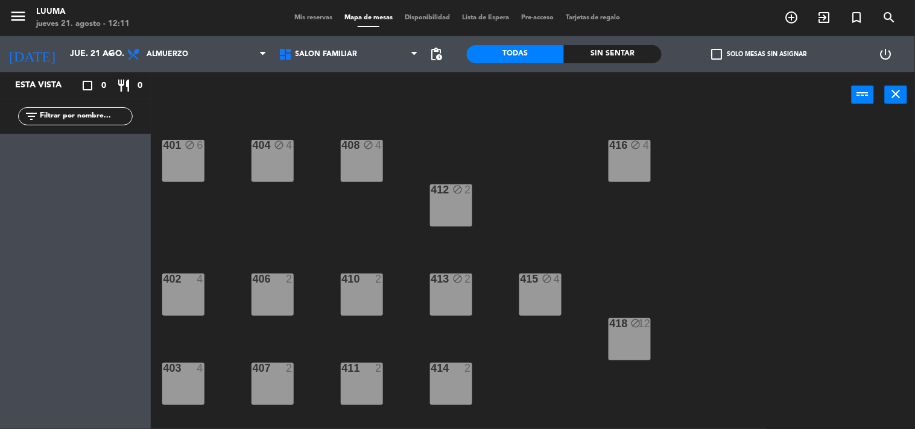
click at [382, 285] on div "410 2" at bounding box center [362, 280] width 42 height 12
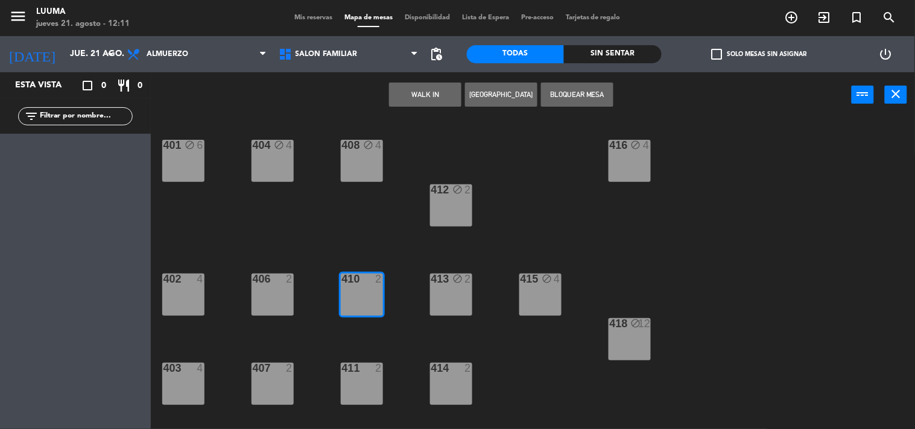
click at [363, 383] on div "411 2" at bounding box center [362, 384] width 42 height 42
click at [448, 364] on div at bounding box center [451, 368] width 20 height 11
click at [556, 87] on button "Bloquear Mesa" at bounding box center [577, 95] width 72 height 24
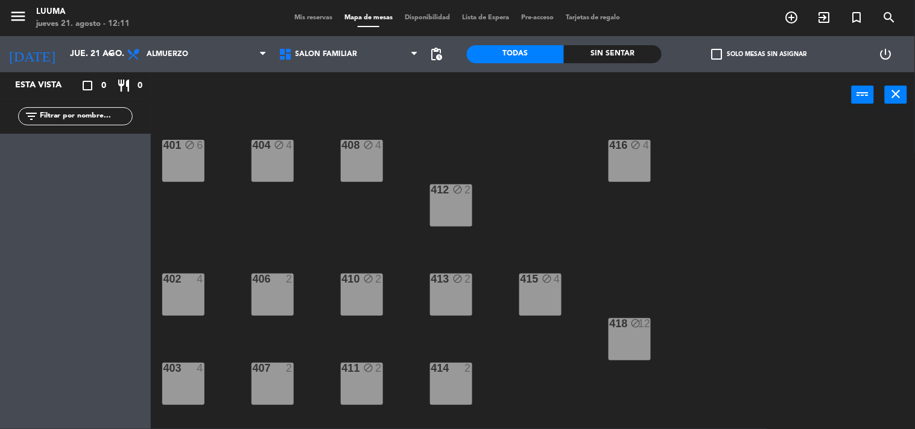
click at [442, 390] on div "414 2" at bounding box center [451, 384] width 42 height 42
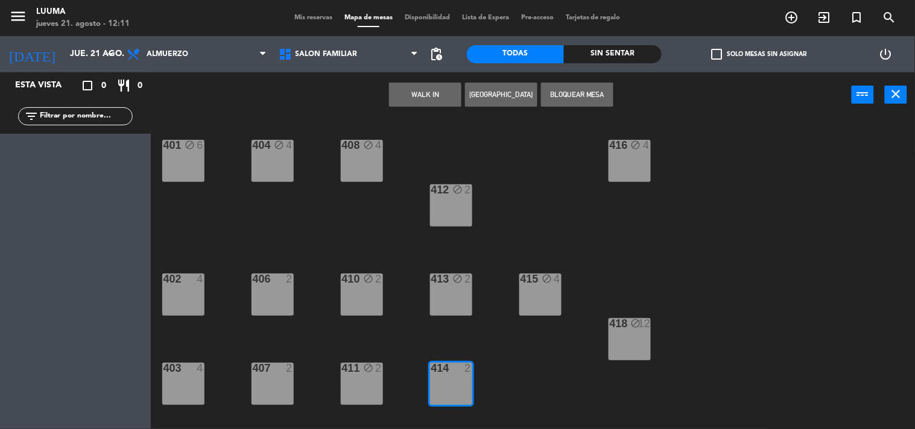
click at [274, 385] on div "407 2" at bounding box center [273, 384] width 42 height 42
click at [582, 86] on button "Bloquear Mesa" at bounding box center [577, 95] width 72 height 24
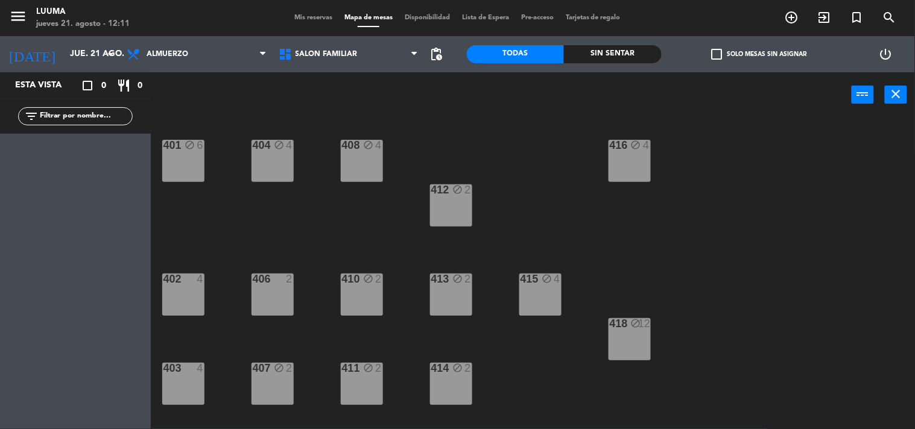
click at [270, 282] on div at bounding box center [272, 279] width 20 height 11
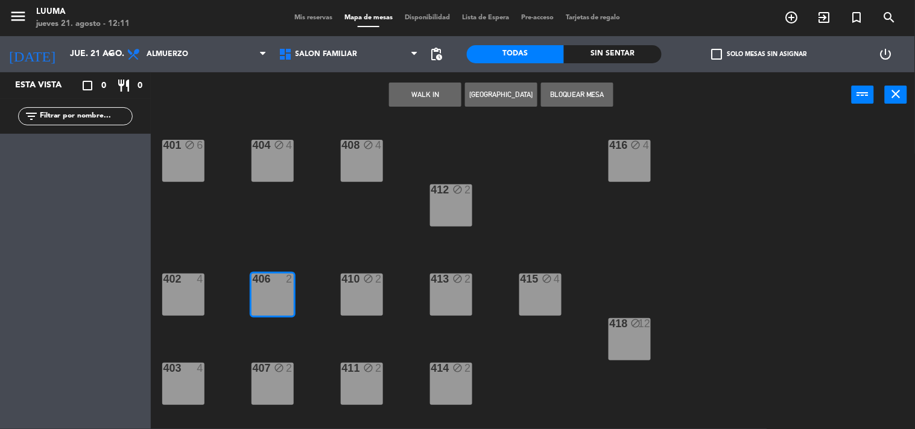
click at [196, 303] on div "402 4" at bounding box center [183, 295] width 42 height 42
click at [577, 97] on button "Bloquear Mesa" at bounding box center [577, 95] width 72 height 24
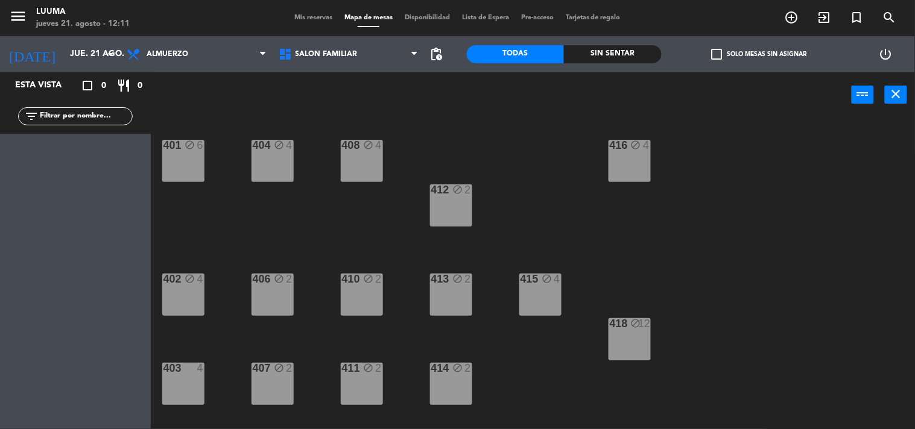
click at [186, 382] on div "403 4" at bounding box center [183, 384] width 42 height 42
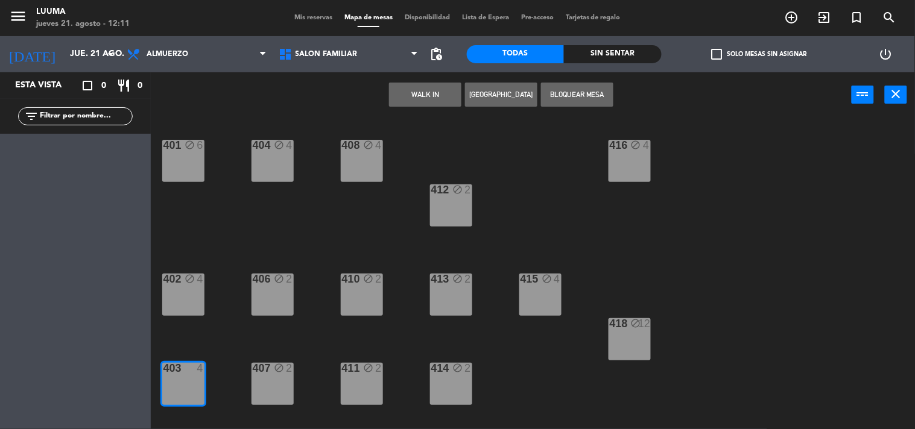
click at [586, 95] on button "Bloquear Mesa" at bounding box center [577, 95] width 72 height 24
